Goal: Transaction & Acquisition: Purchase product/service

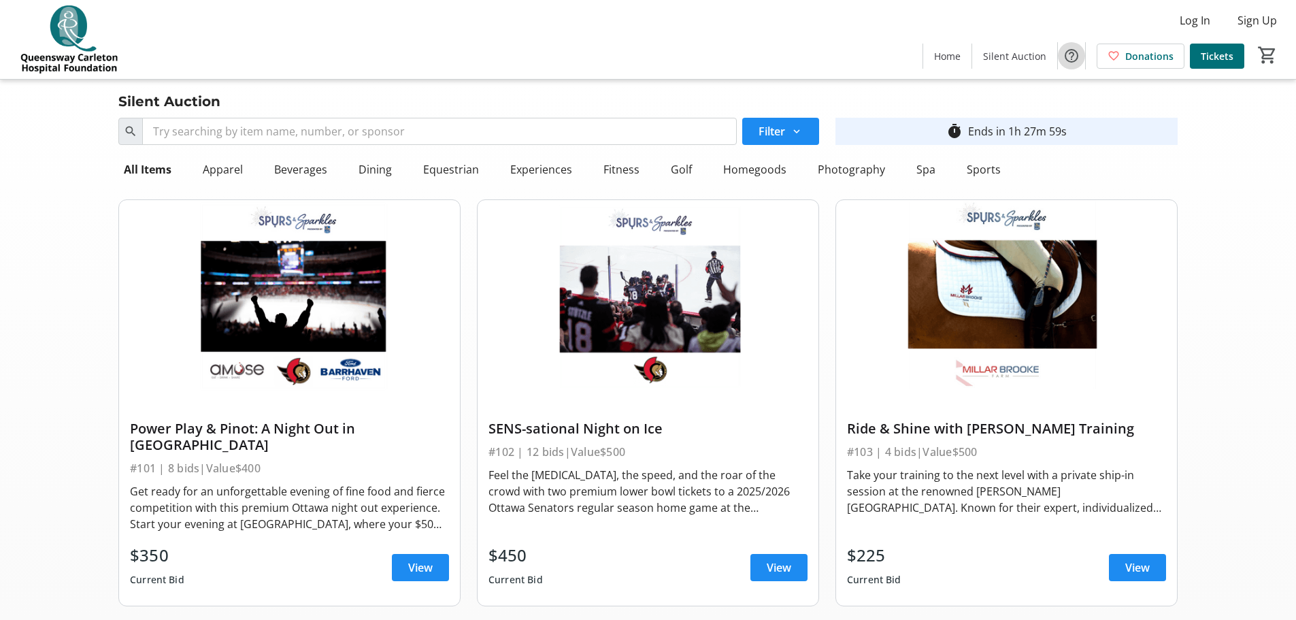
click at [1075, 55] on mat-icon "Help" at bounding box center [1071, 56] width 16 height 16
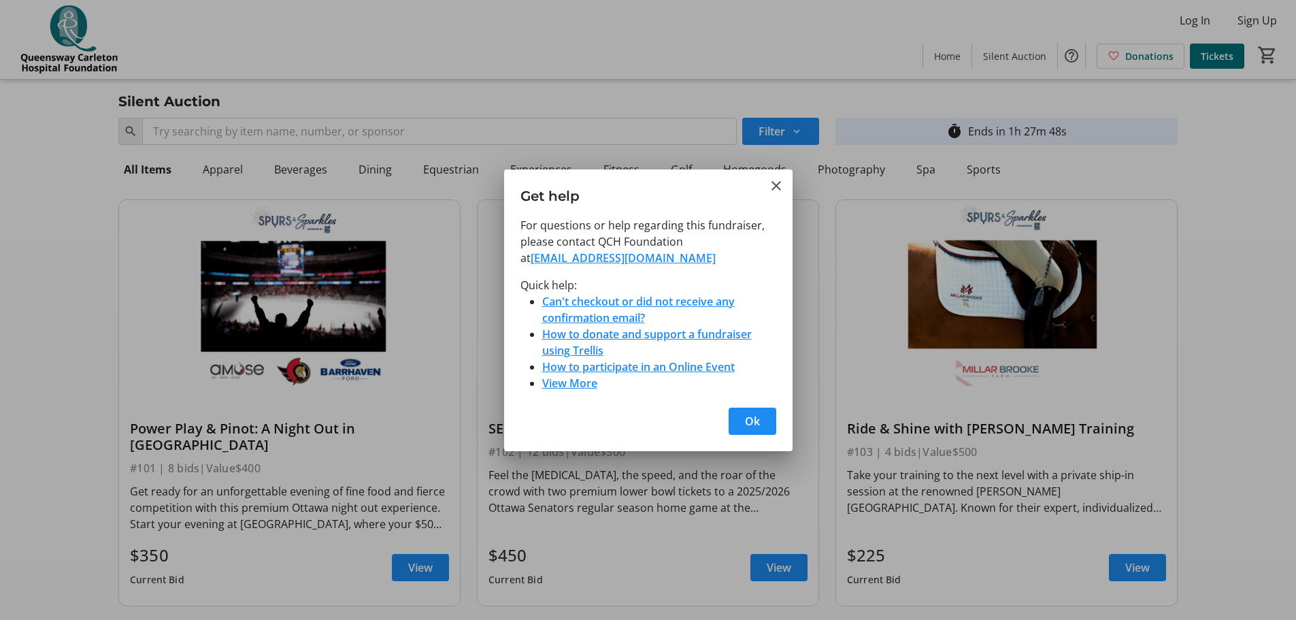
click at [1196, 99] on div at bounding box center [648, 310] width 1296 height 620
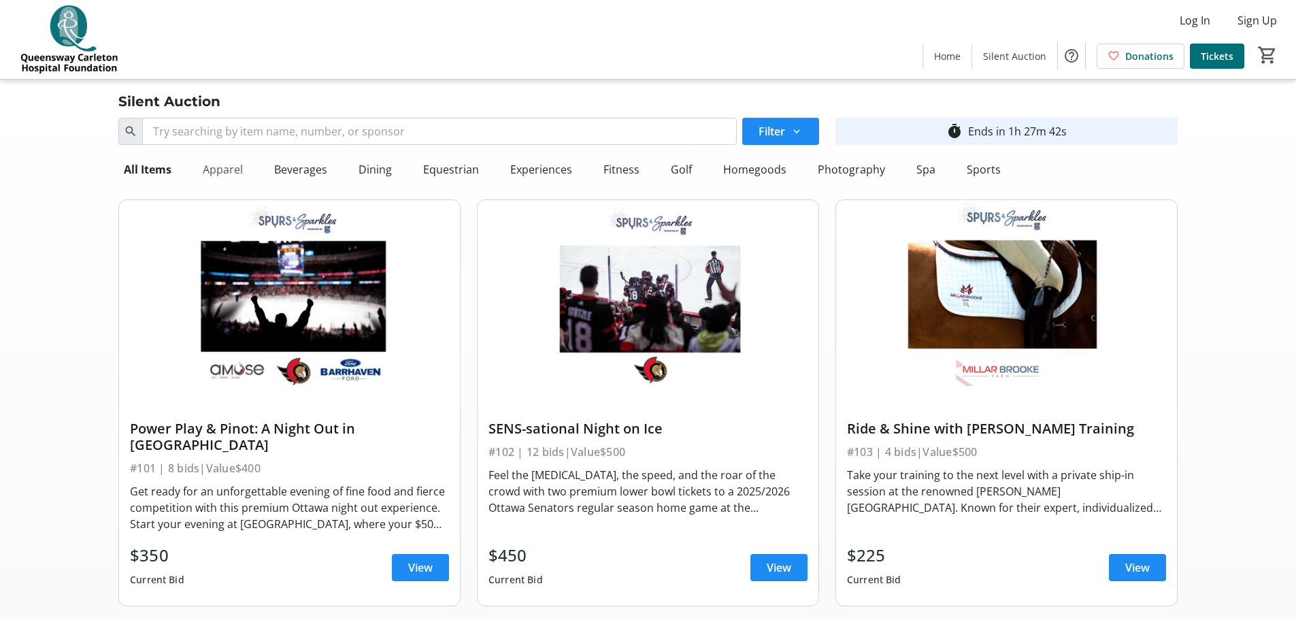
click at [210, 168] on div "Apparel" at bounding box center [222, 169] width 51 height 27
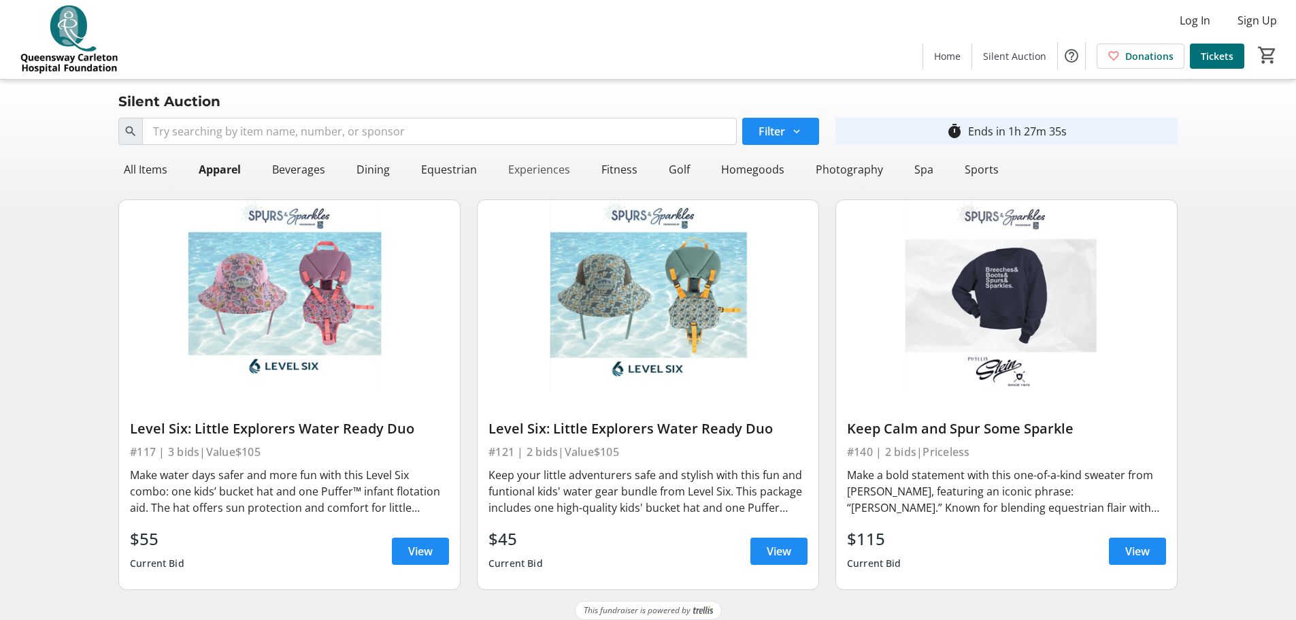
click at [532, 172] on div "Experiences" at bounding box center [539, 169] width 73 height 27
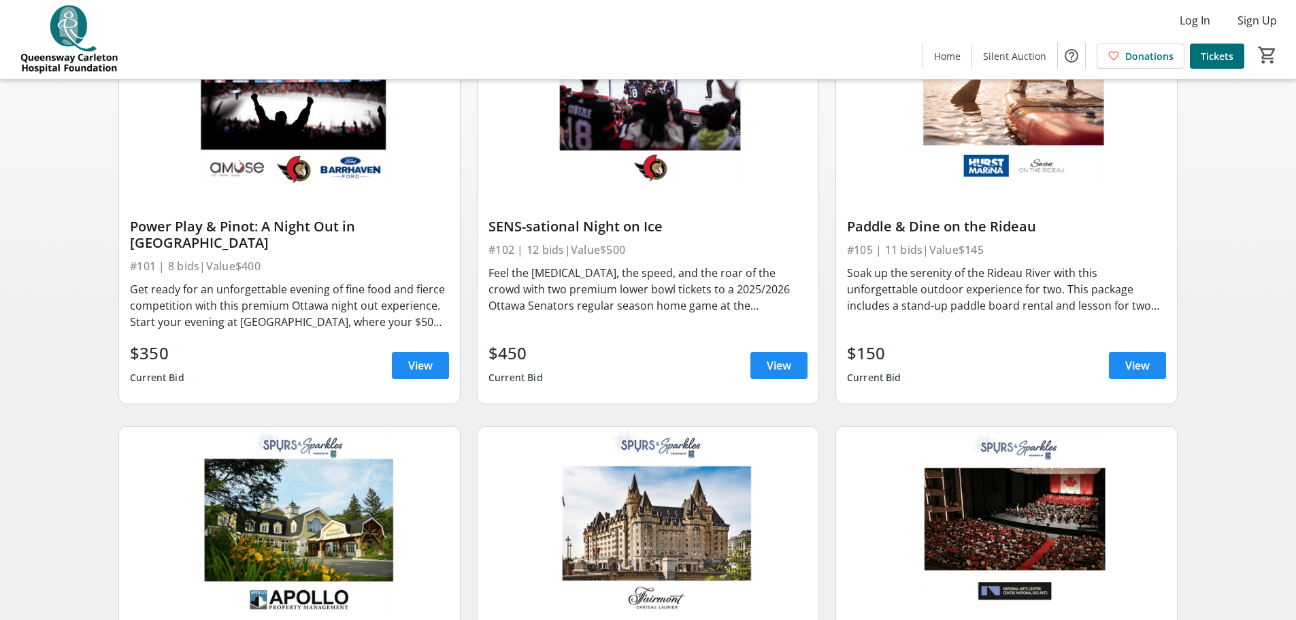
scroll to position [248, 0]
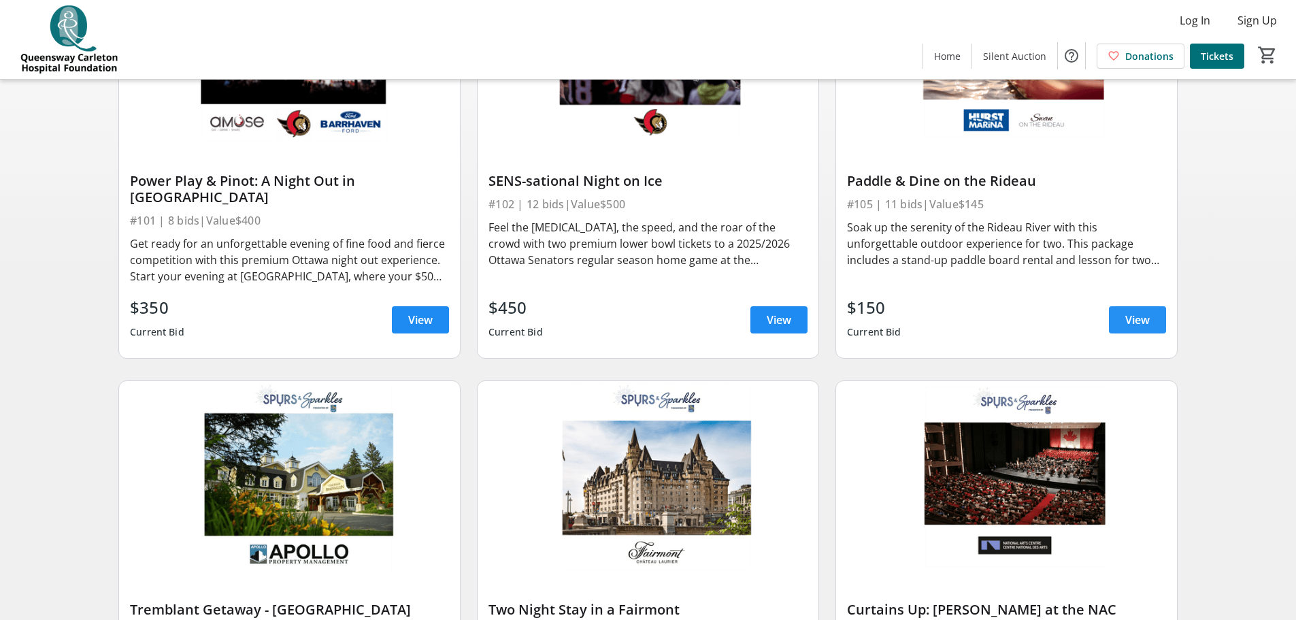
click at [1140, 303] on span at bounding box center [1137, 319] width 57 height 33
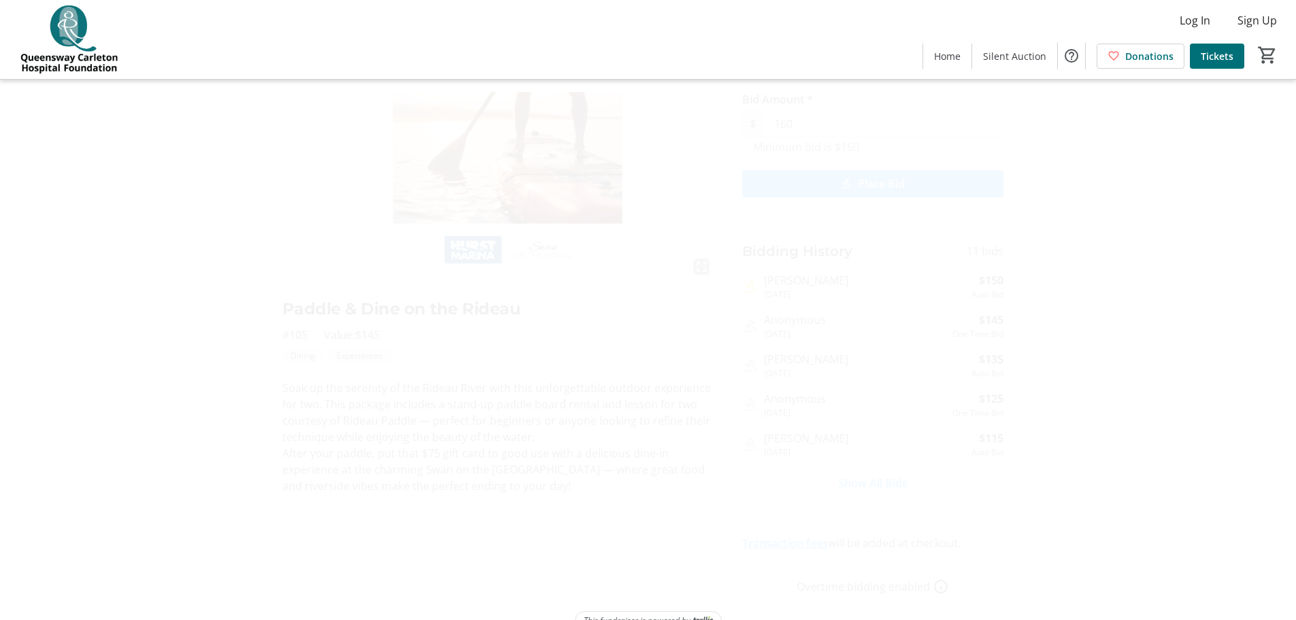
scroll to position [118, 0]
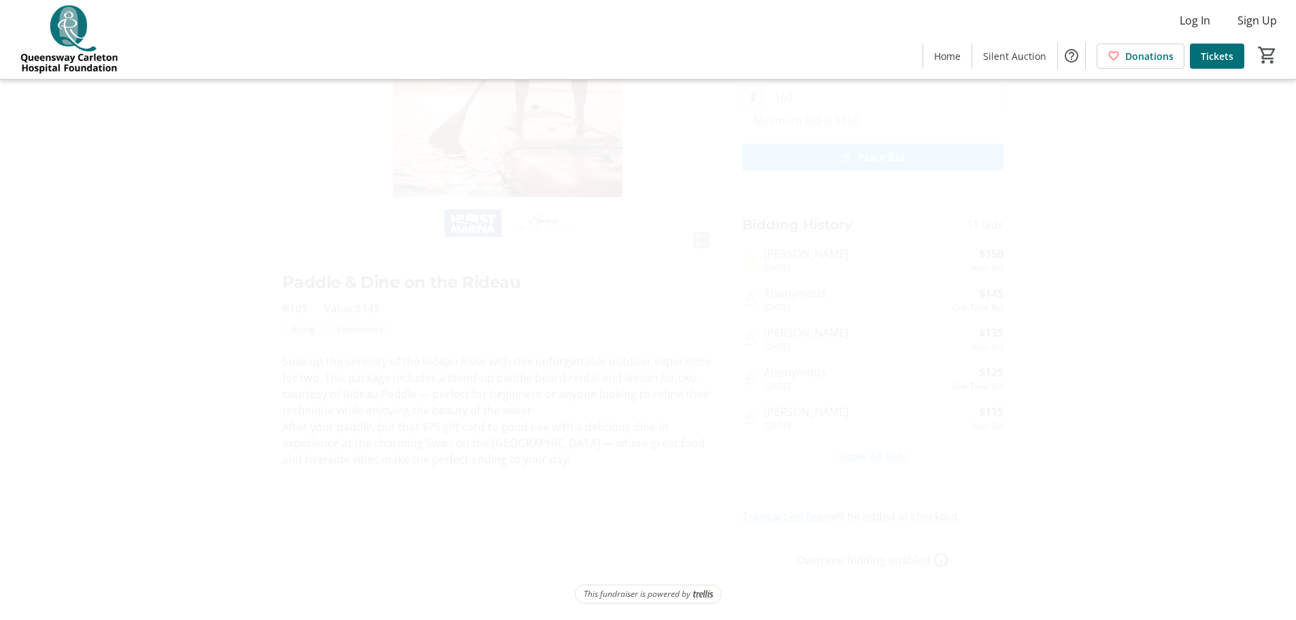
click at [938, 558] on mat-icon "How overtime bidding works for silent auctions" at bounding box center [940, 560] width 16 height 16
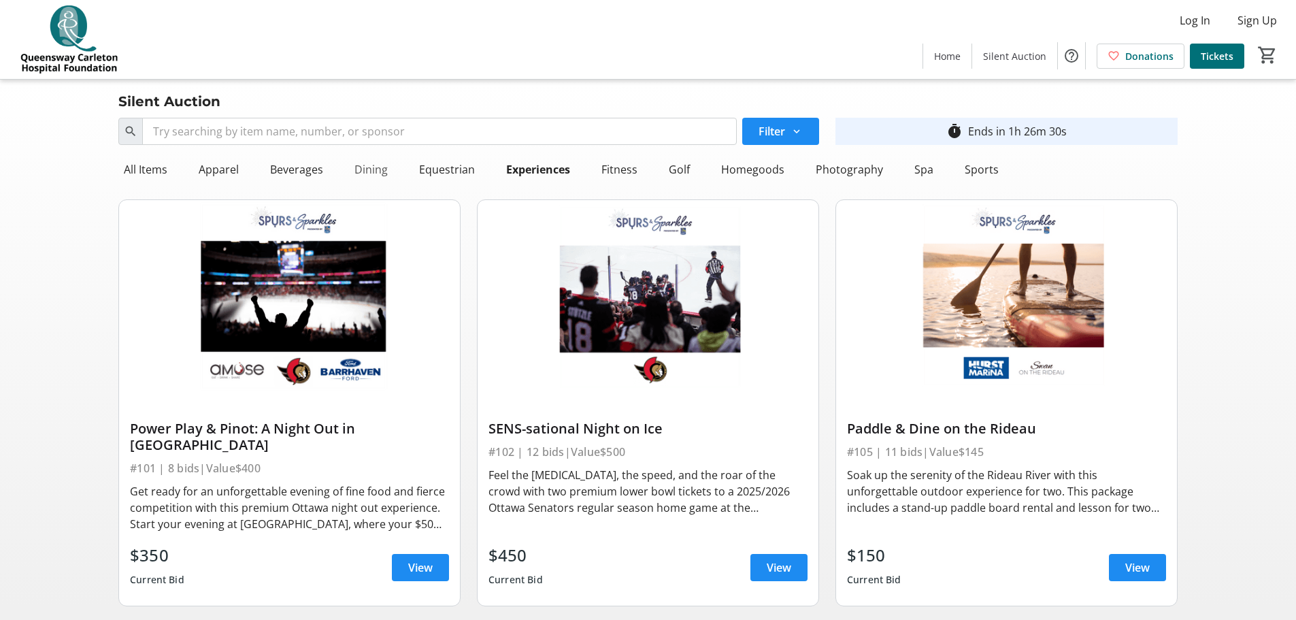
click at [362, 170] on div "Dining" at bounding box center [371, 169] width 44 height 27
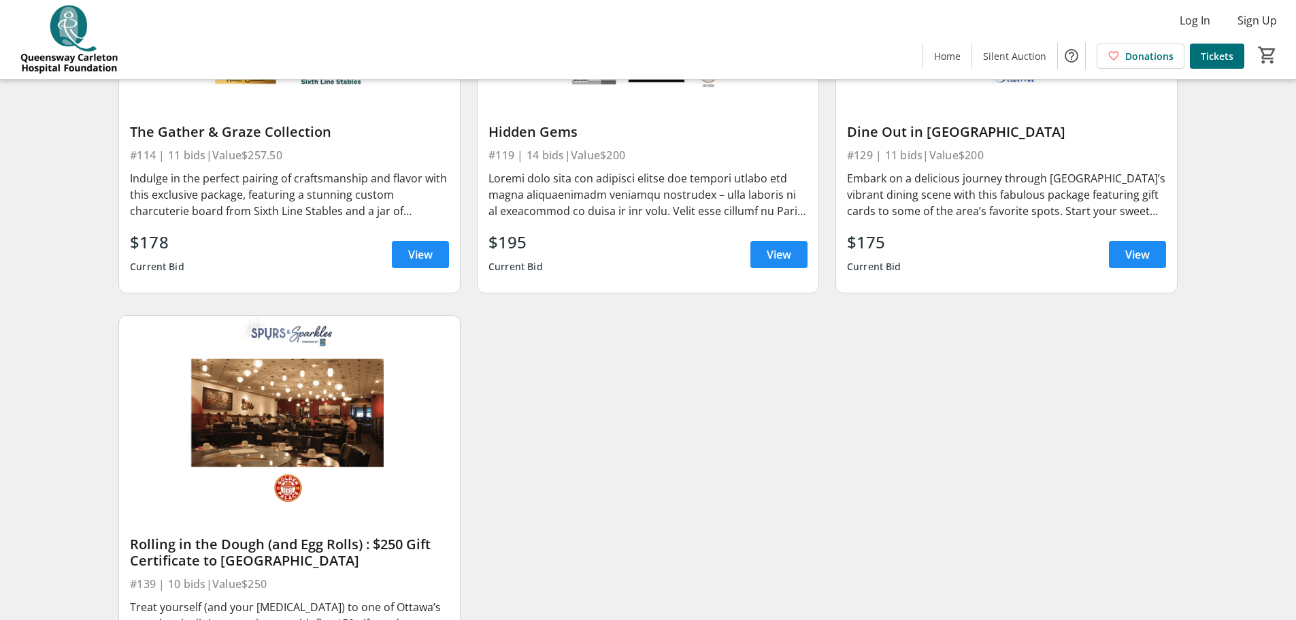
scroll to position [728, 0]
